Goal: Use online tool/utility: Utilize a website feature to perform a specific function

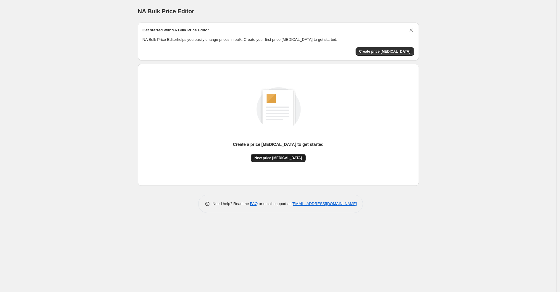
click at [280, 156] on span "New price [MEDICAL_DATA]" at bounding box center [278, 158] width 48 height 5
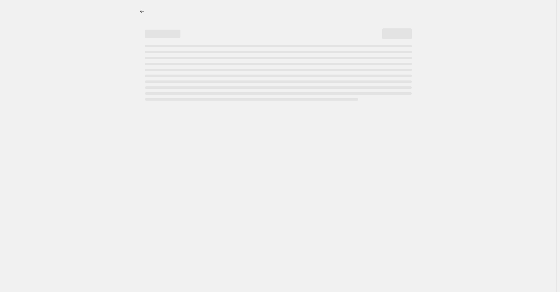
select select "percentage"
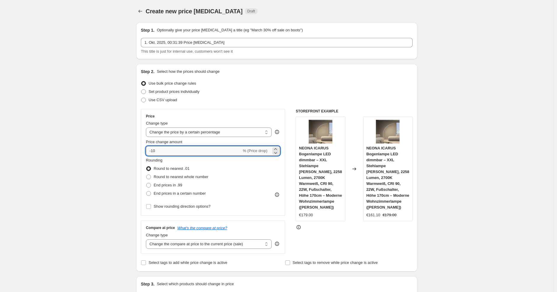
drag, startPoint x: 163, startPoint y: 150, endPoint x: 152, endPoint y: 150, distance: 11.3
click at [152, 150] on input "-10" at bounding box center [194, 150] width 96 height 9
type input "-25"
click at [267, 99] on div "Use CSV upload" at bounding box center [277, 100] width 272 height 8
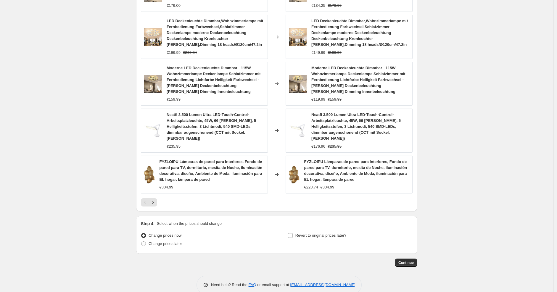
scroll to position [381, 0]
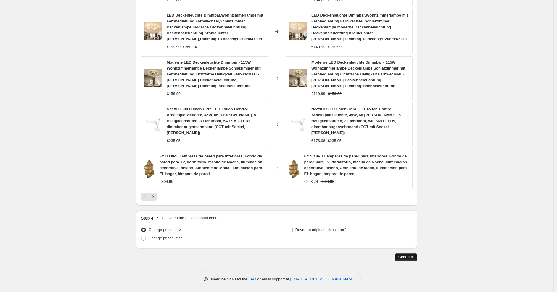
click at [402, 255] on span "Continue" at bounding box center [405, 257] width 15 height 5
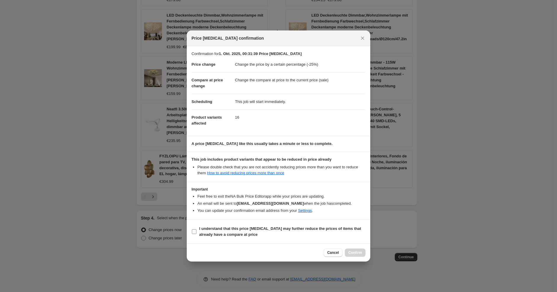
click at [292, 234] on span "I understand that this price [MEDICAL_DATA] may further reduce the prices of it…" at bounding box center [282, 232] width 166 height 12
click at [196, 234] on input "I understand that this price [MEDICAL_DATA] may further reduce the prices of it…" at bounding box center [194, 231] width 5 height 5
checkbox input "true"
click at [360, 256] on button "Confirm" at bounding box center [355, 253] width 21 height 8
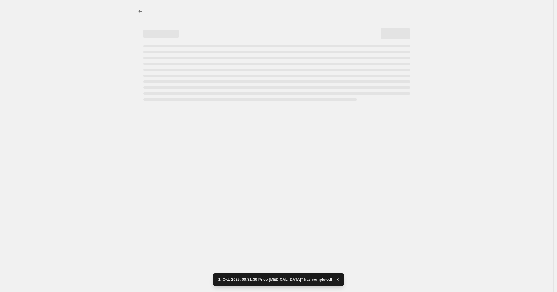
select select "percentage"
